Goal: Navigation & Orientation: Find specific page/section

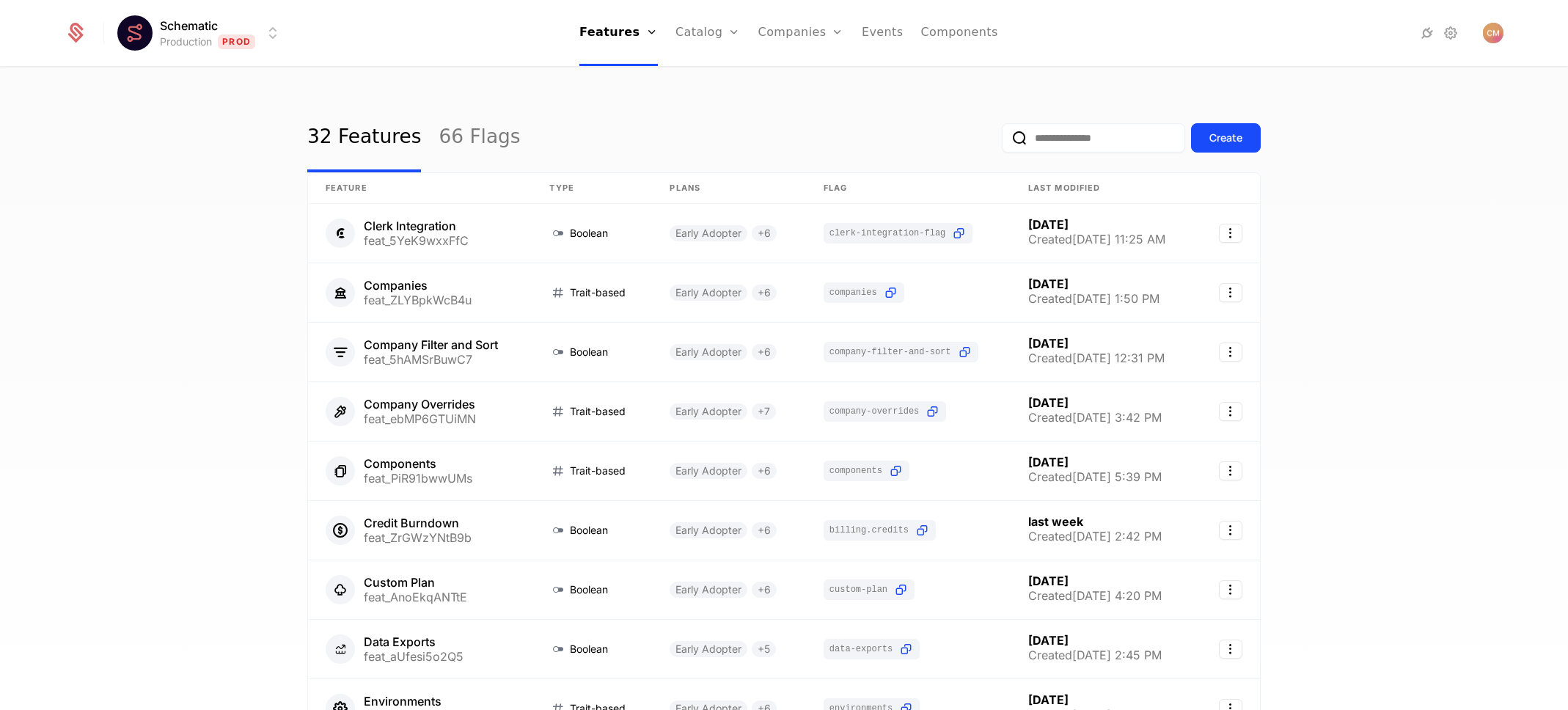
click at [161, 287] on div "32 Features 66 Flags Create Feature Type Plans Flag Last Modified Clerk Integra…" at bounding box center [784, 394] width 1568 height 651
